Goal: Information Seeking & Learning: Learn about a topic

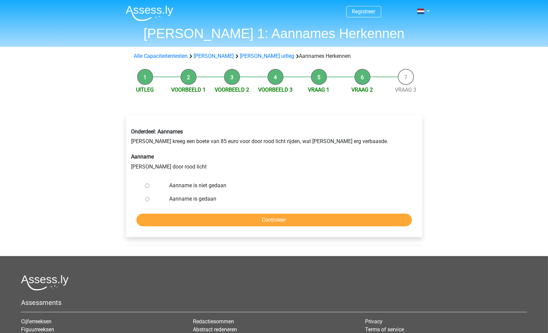
click at [215, 185] on label "Aanname is niet gedaan" at bounding box center [284, 186] width 231 height 8
click at [149, 185] on input "Aanname is niet gedaan" at bounding box center [147, 186] width 4 height 4
radio input "true"
click at [229, 218] on input "Controleer" at bounding box center [274, 220] width 276 height 13
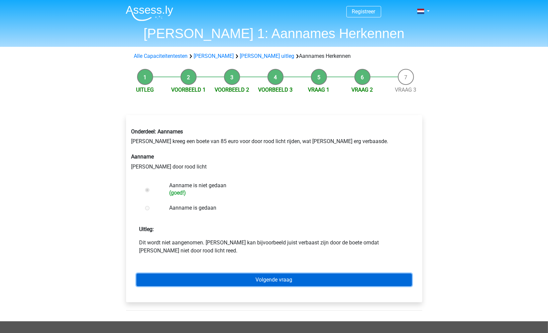
click at [234, 279] on link "Volgende vraag" at bounding box center [274, 280] width 276 height 13
